Goal: Understand process/instructions: Learn about a topic

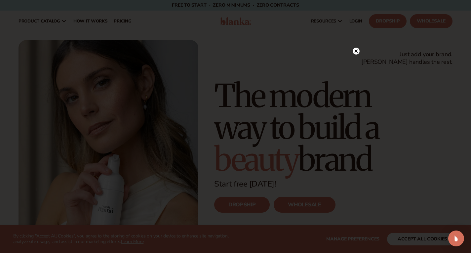
click at [357, 48] on div at bounding box center [356, 51] width 7 height 12
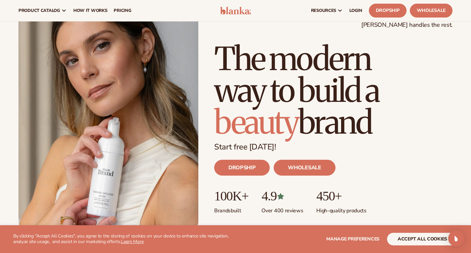
scroll to position [33, 0]
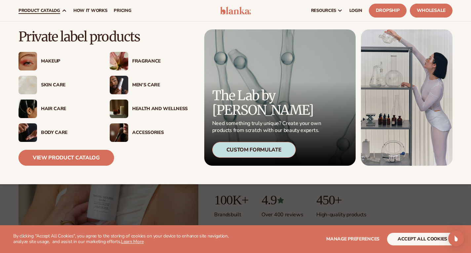
click at [64, 160] on link "View Product Catalog" at bounding box center [67, 158] width 96 height 16
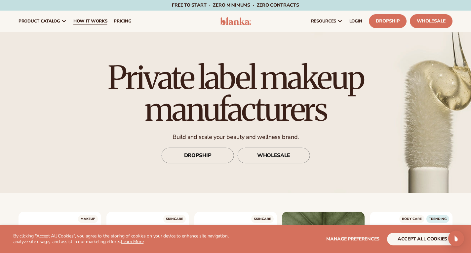
click at [83, 20] on span "How It Works" at bounding box center [90, 21] width 34 height 5
